Goal: Navigation & Orientation: Find specific page/section

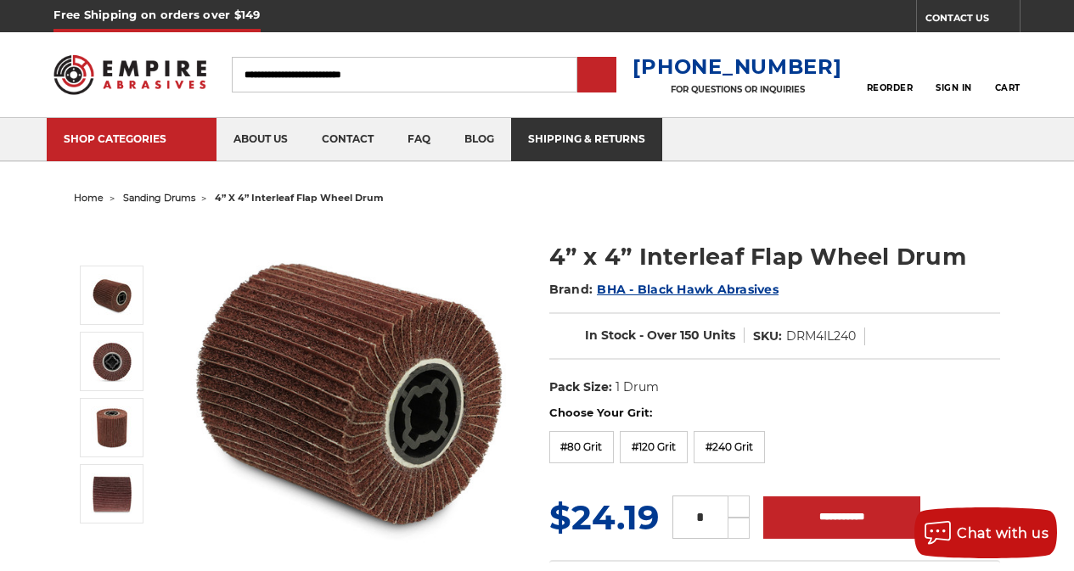
click at [534, 126] on link "shipping & returns" at bounding box center [586, 139] width 151 height 43
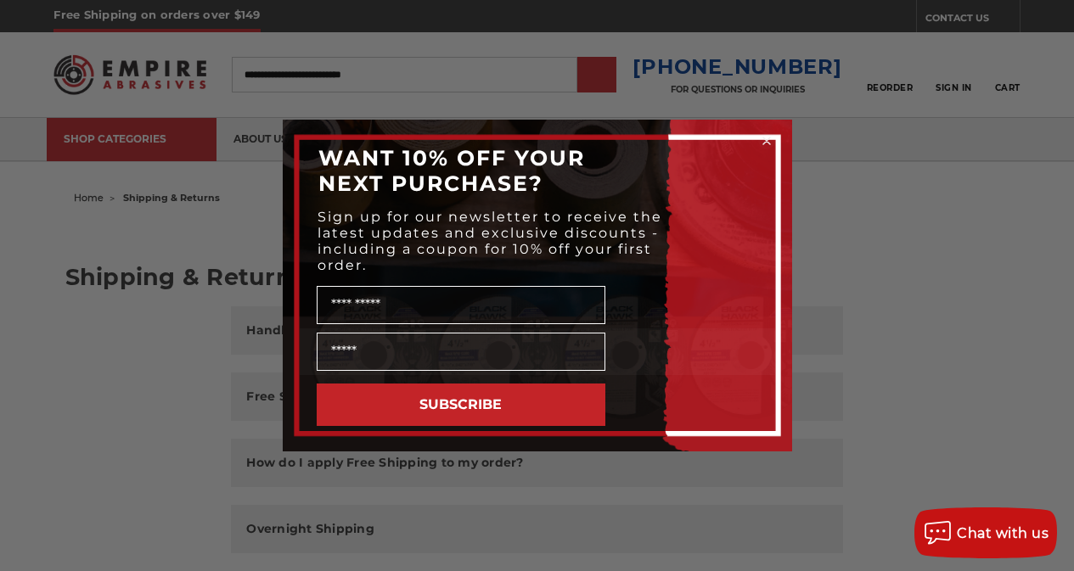
click at [76, 194] on div "Close dialog WANT 10% OFF YOUR NEXT PURCHASE? Sign up for our newsletter to rec…" at bounding box center [537, 285] width 1074 height 571
click at [763, 142] on circle "Close dialog" at bounding box center [766, 141] width 16 height 16
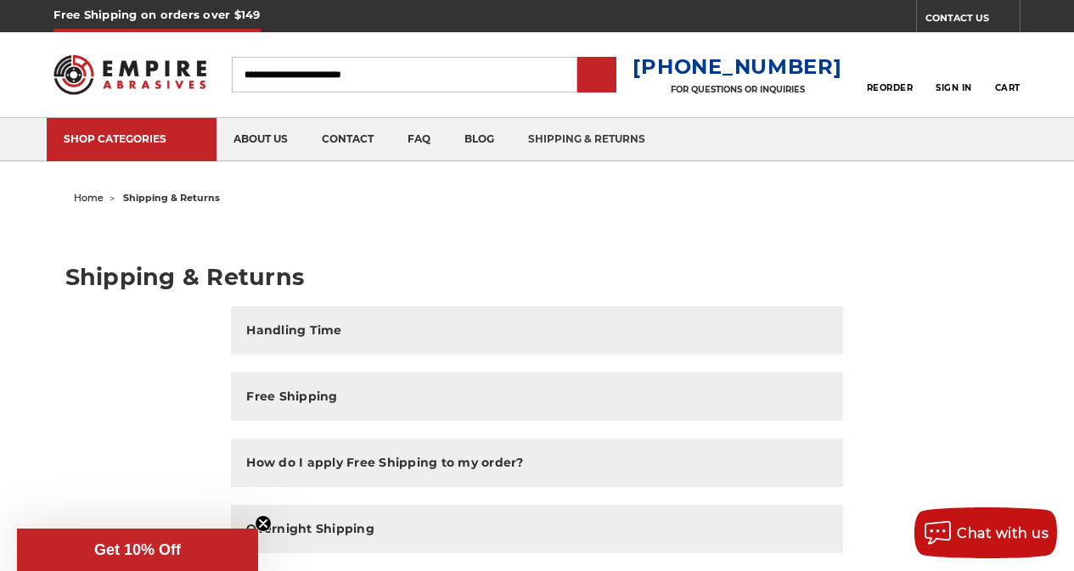
click at [998, 64] on icon at bounding box center [1008, 65] width 20 height 19
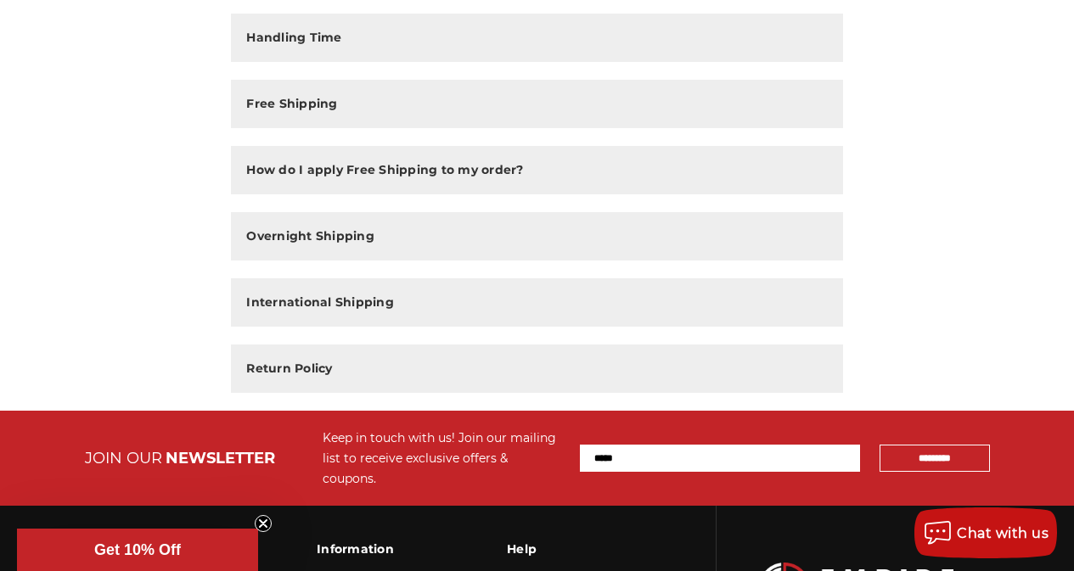
scroll to position [354, 0]
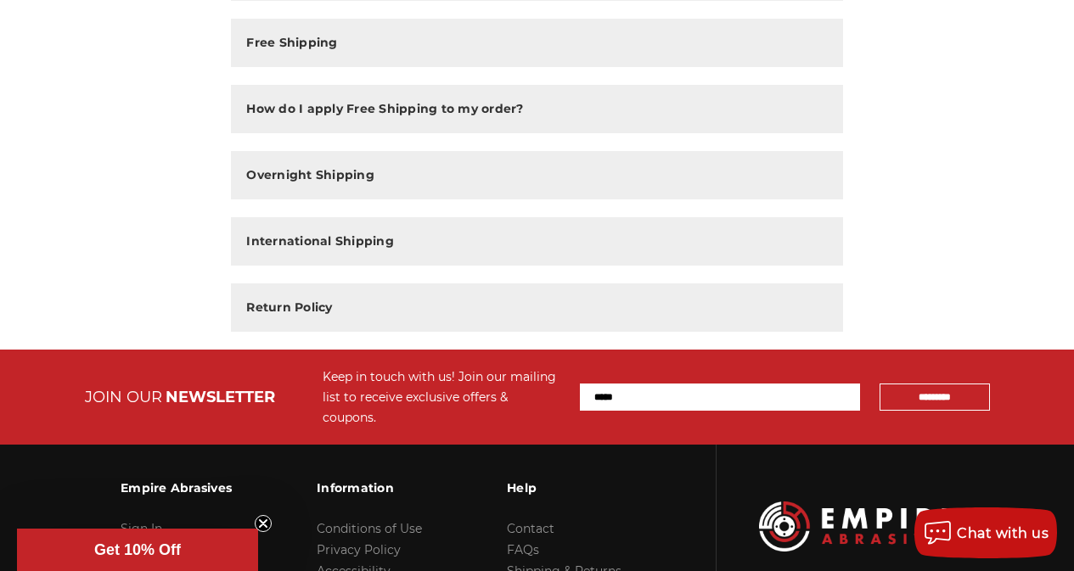
click at [684, 384] on input "Email Address" at bounding box center [720, 397] width 280 height 27
type input "**********"
click at [158, 554] on span "Get 10% Off" at bounding box center [137, 550] width 87 height 17
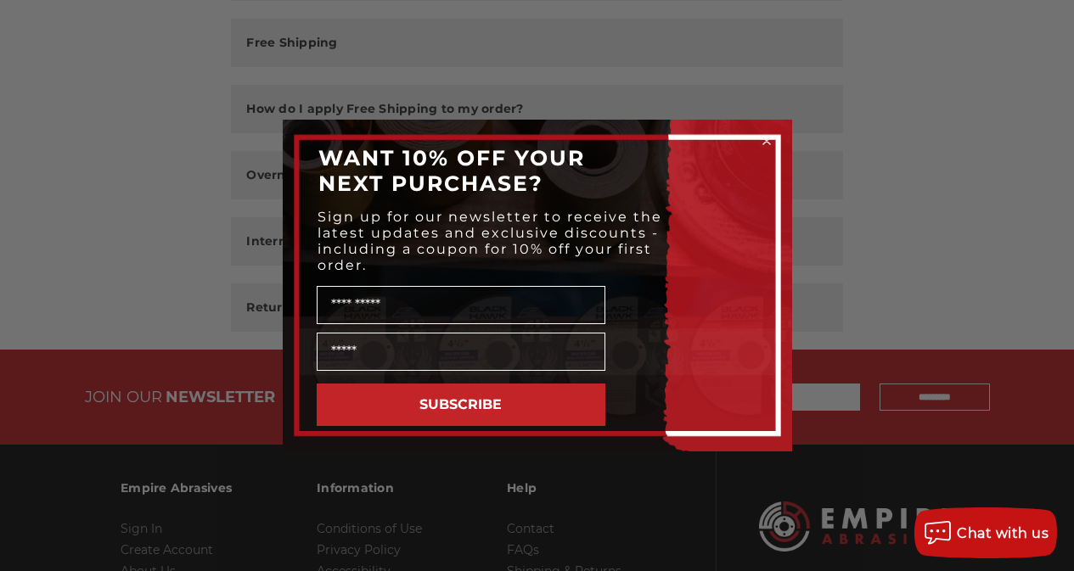
click at [763, 143] on circle "Close dialog" at bounding box center [766, 141] width 16 height 16
